Goal: Task Accomplishment & Management: Manage account settings

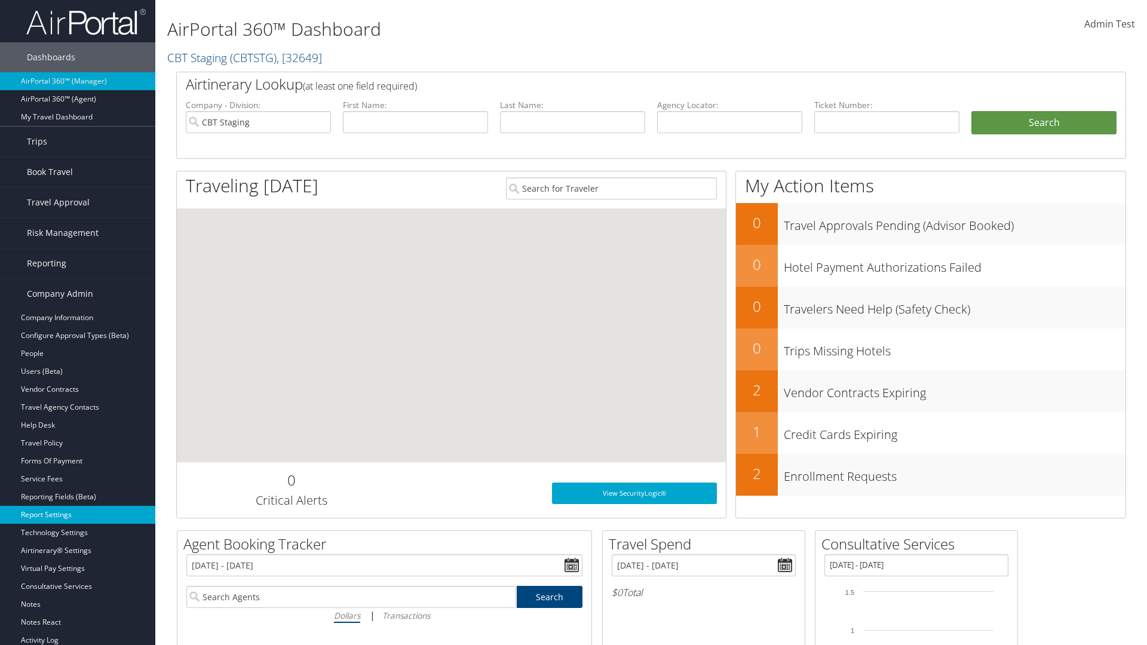
click at [78, 515] on link "Report Settings" at bounding box center [77, 515] width 155 height 18
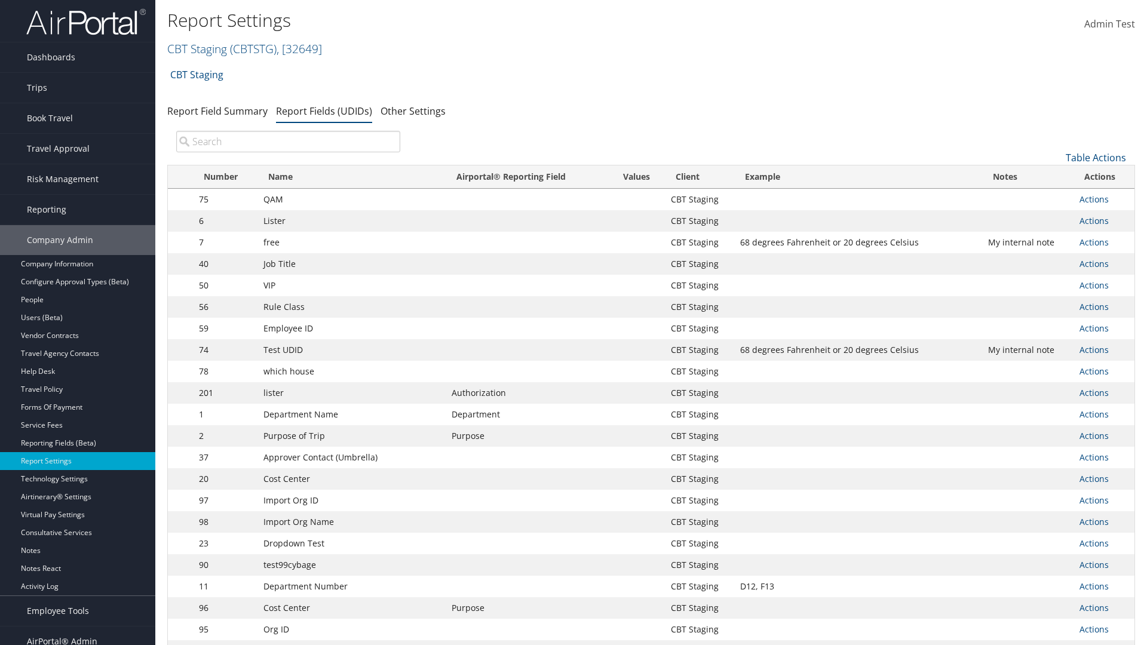
click at [288, 142] on input "search" at bounding box center [288, 142] width 224 height 22
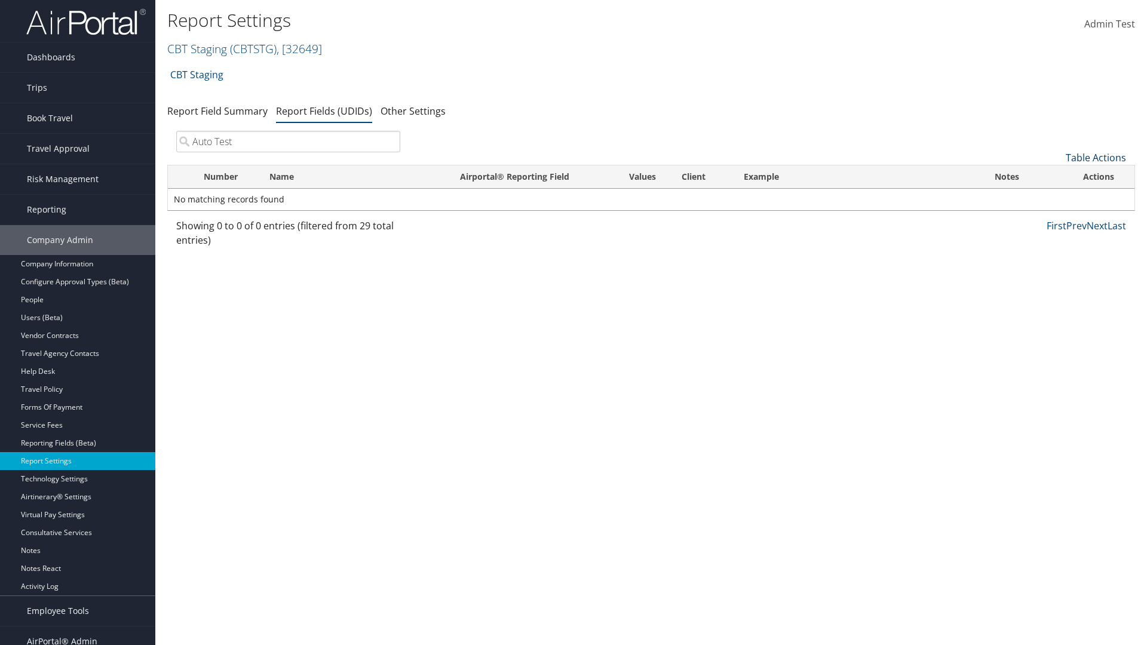
type input "Auto Test"
click at [1096, 158] on link "Table Actions" at bounding box center [1096, 157] width 60 height 13
click at [1056, 176] on link "New Record" at bounding box center [1055, 176] width 157 height 20
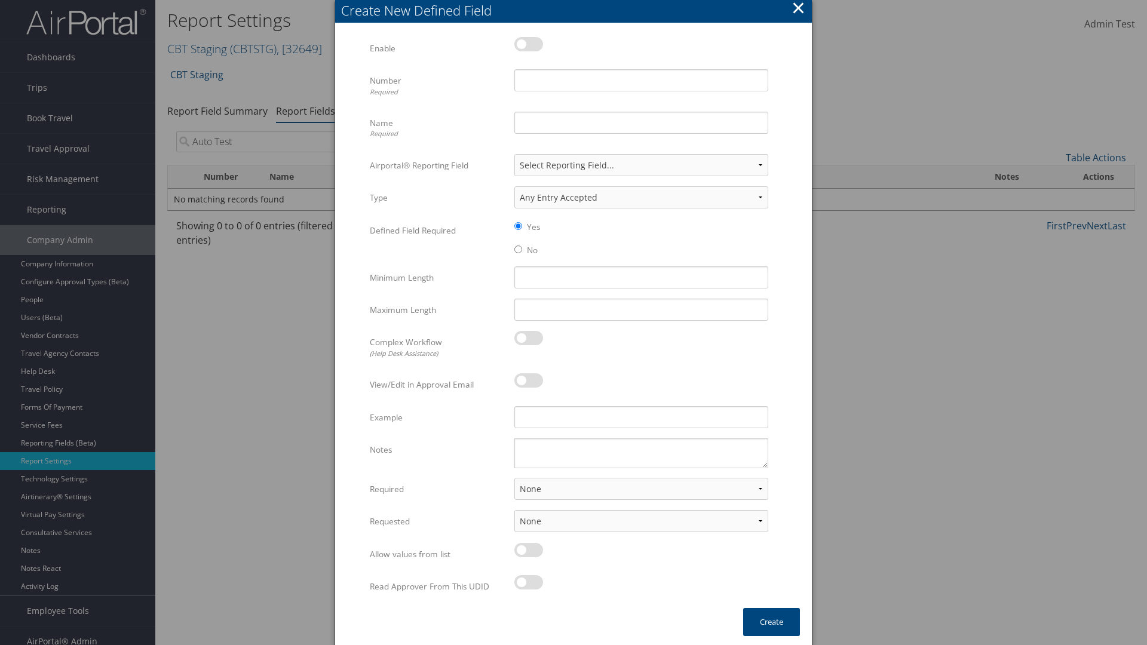
click at [529, 44] on label at bounding box center [528, 44] width 29 height 14
click at [528, 44] on input "checkbox" at bounding box center [524, 46] width 8 height 8
checkbox input "true"
click at [641, 80] on input "Number Required" at bounding box center [641, 80] width 254 height 22
type input "1011"
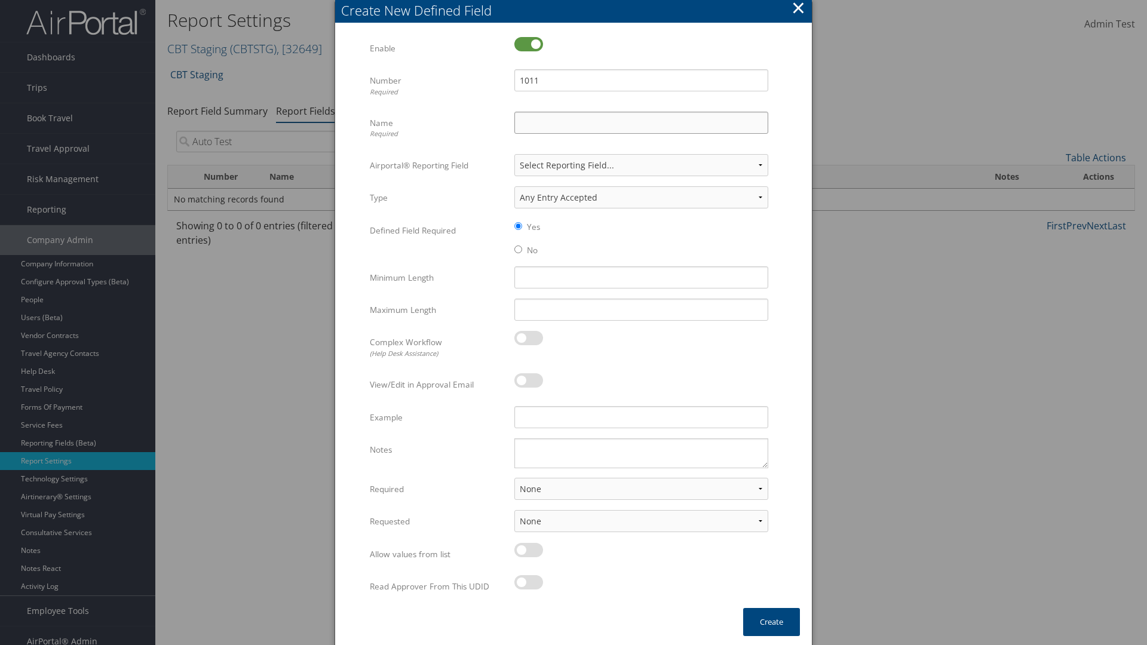
click at [641, 122] on input "Name Required" at bounding box center [641, 123] width 254 height 22
type input "Auto Test"
select select "both"
select select "trip"
type input "Auto Test"
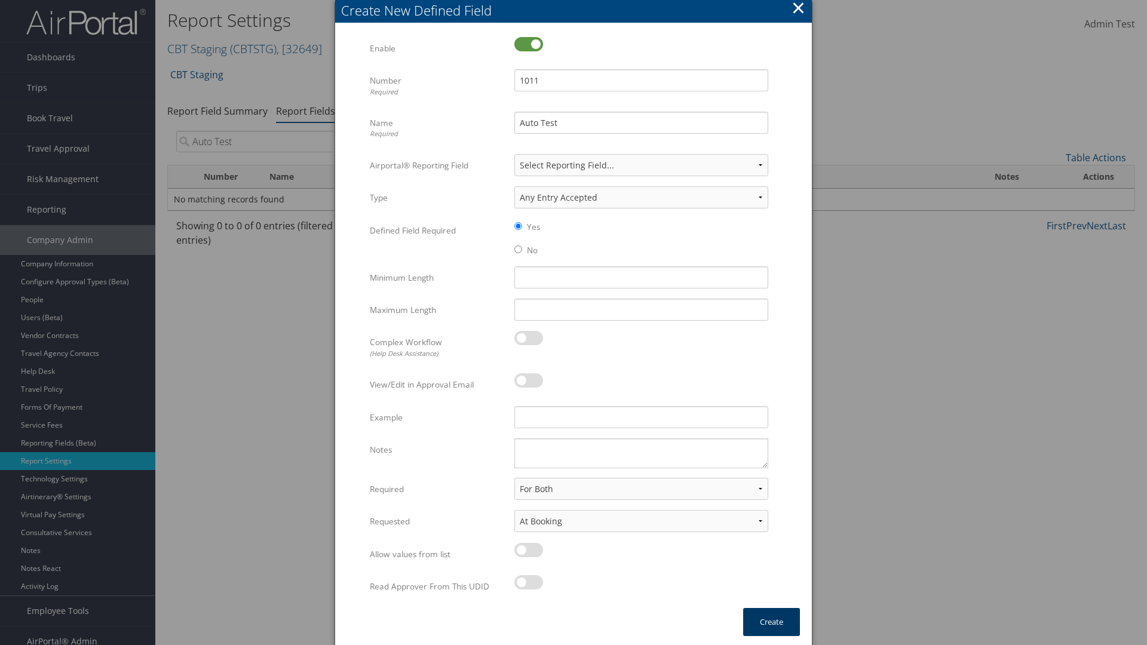
click at [771, 622] on button "Create" at bounding box center [771, 622] width 57 height 28
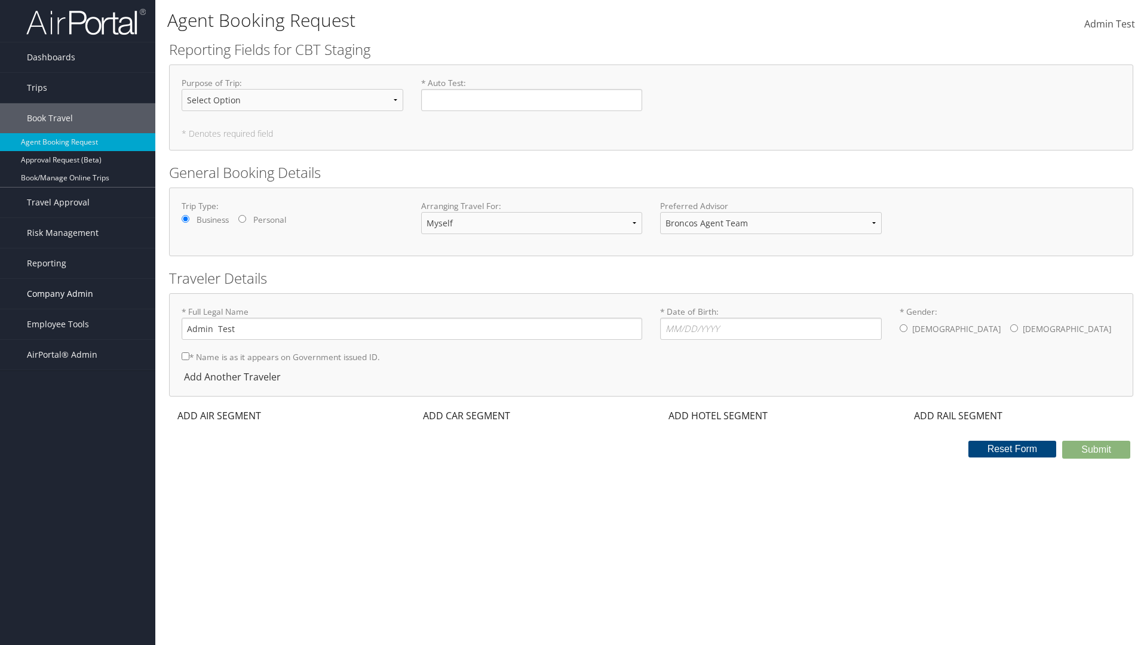
click at [78, 294] on span "Company Admin" at bounding box center [60, 294] width 66 height 30
click at [78, 515] on link "Report Settings" at bounding box center [77, 515] width 155 height 18
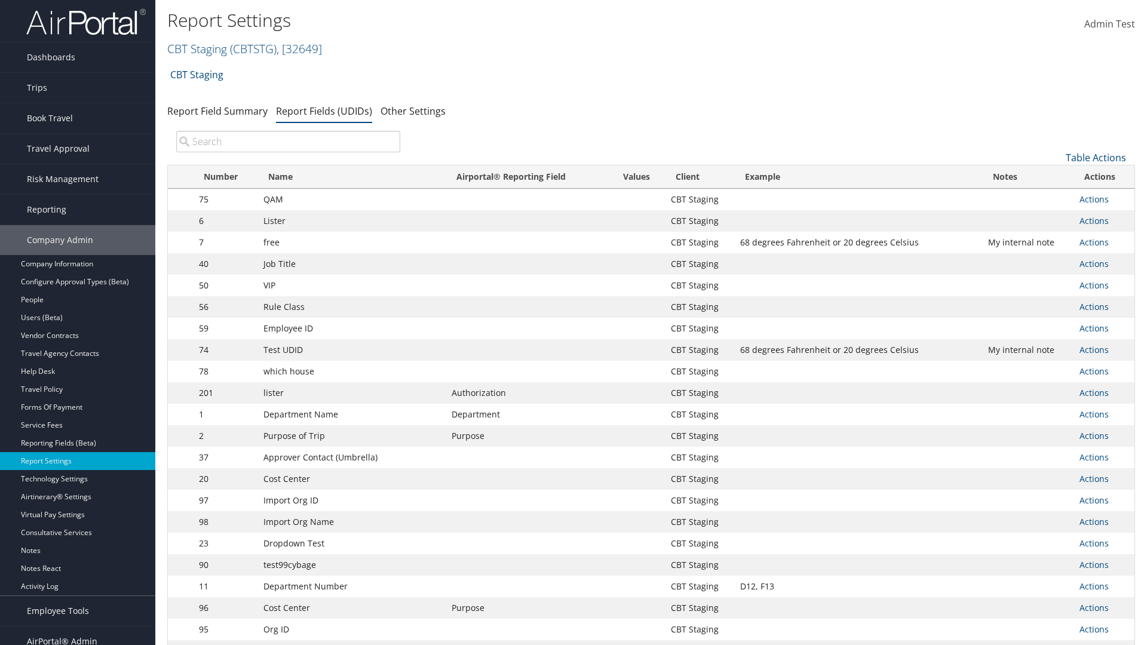
click at [288, 142] on input "search" at bounding box center [288, 142] width 224 height 22
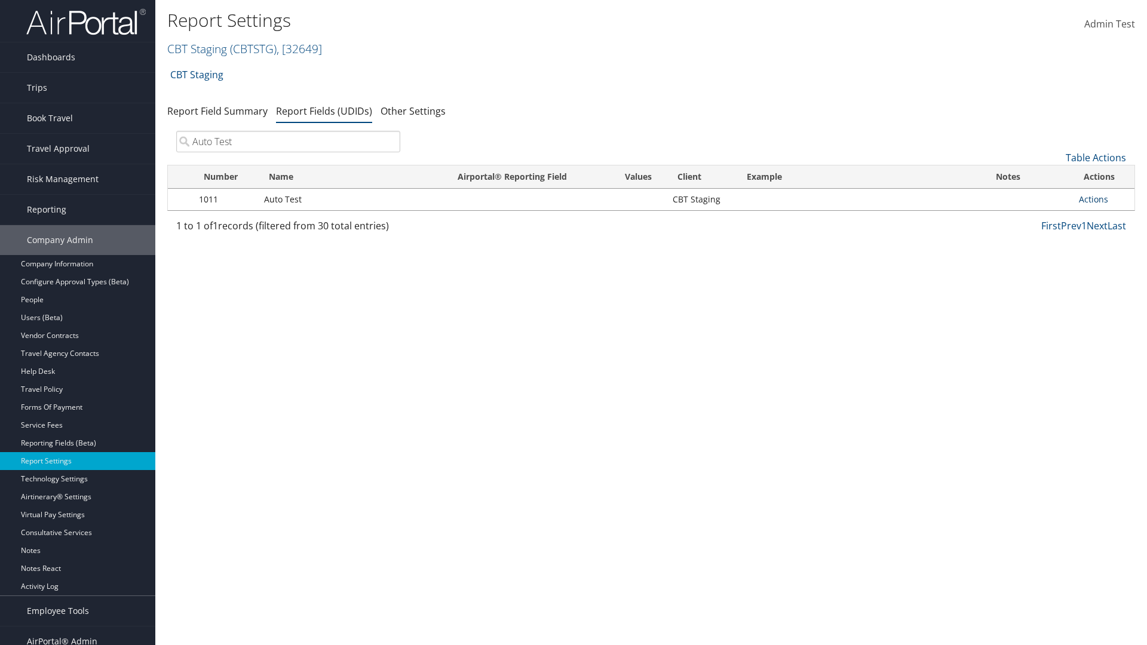
type input "Auto Test"
click at [1103, 200] on link "Actions" at bounding box center [1093, 199] width 29 height 11
click at [1046, 278] on link "Delete" at bounding box center [1046, 278] width 118 height 20
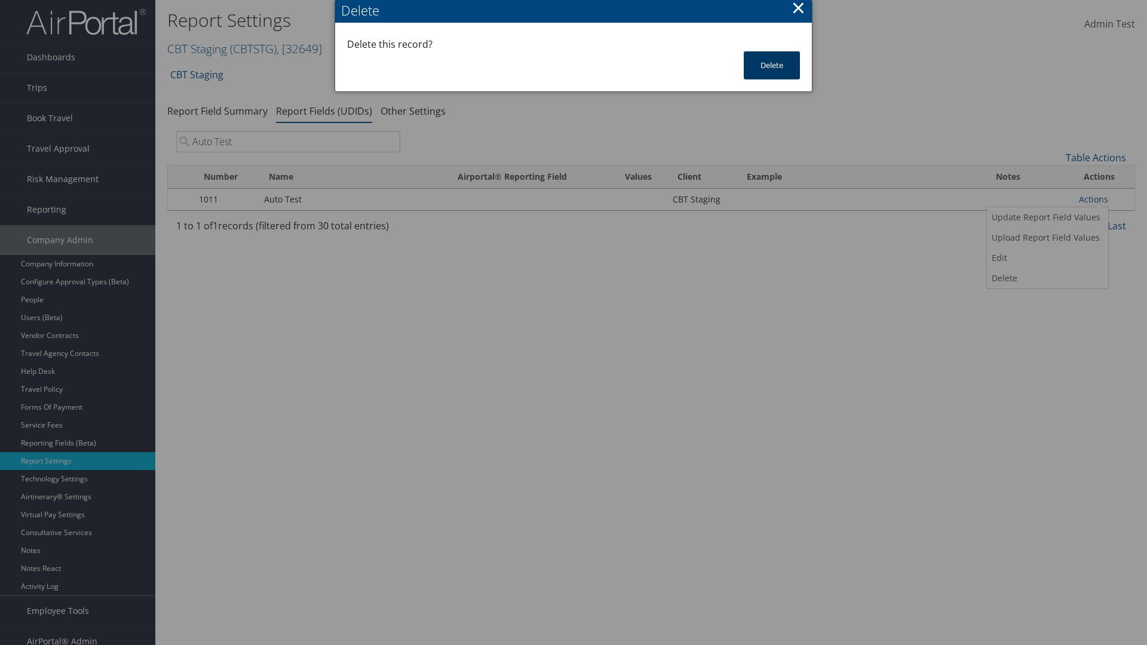
click at [772, 65] on button "Delete" at bounding box center [772, 65] width 56 height 28
